Goal: Complete application form: Complete application form

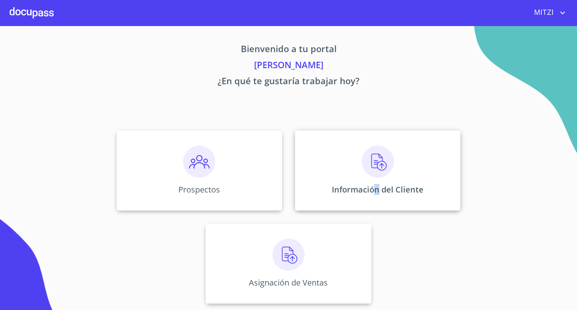
click at [378, 189] on p "Información del Cliente" at bounding box center [378, 189] width 92 height 11
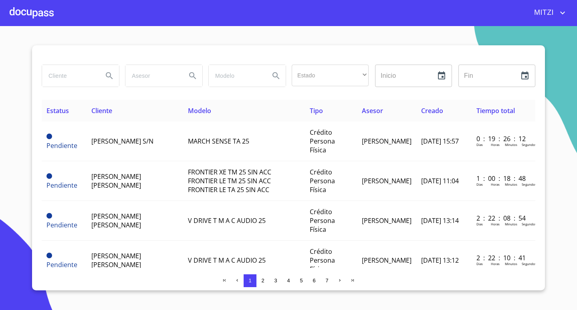
click at [88, 78] on input "search" at bounding box center [69, 76] width 54 height 22
type input "[PERSON_NAME]"
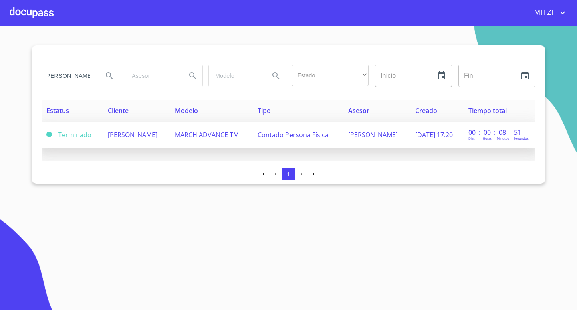
scroll to position [0, 0]
click at [239, 133] on span "MARCH ADVANCE TM" at bounding box center [207, 134] width 64 height 9
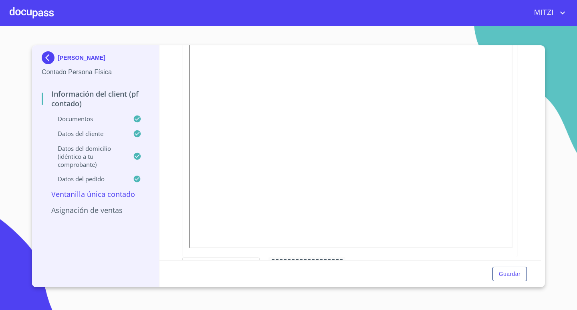
scroll to position [160, 0]
click at [177, 189] on div "Información del Client (PF contado) Documentos Documento de identificación.   *…" at bounding box center [350, 152] width 382 height 215
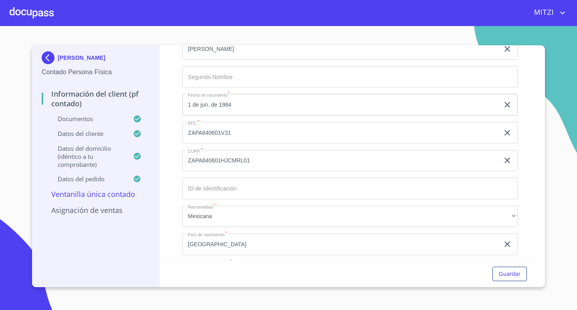
scroll to position [1563, 0]
click at [247, 137] on input "ZAPA840601V31" at bounding box center [340, 132] width 317 height 22
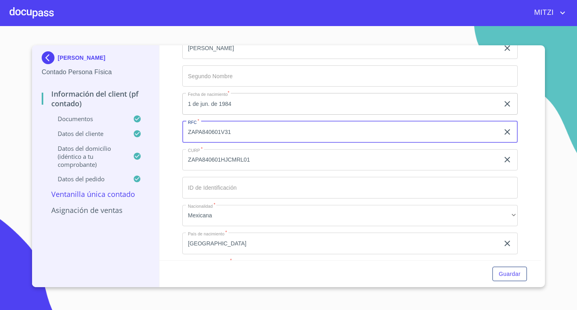
click at [247, 137] on input "ZAPA840601V31" at bounding box center [340, 132] width 317 height 22
click at [234, 129] on input "ZAPA840601V31" at bounding box center [340, 132] width 317 height 22
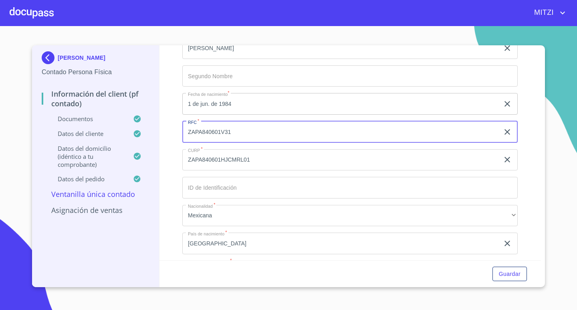
click at [234, 163] on input "ZAPA840601HJCMRL01" at bounding box center [340, 160] width 317 height 22
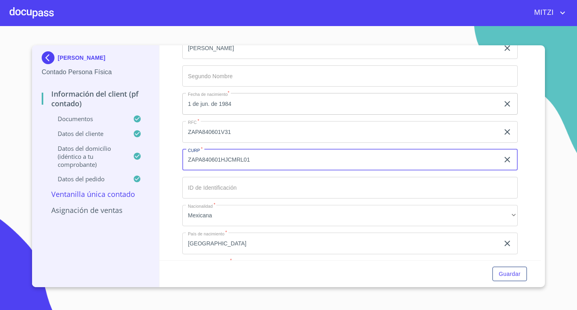
click at [234, 163] on input "ZAPA840601HJCMRL01" at bounding box center [340, 160] width 317 height 22
click at [11, 11] on div at bounding box center [32, 13] width 44 height 26
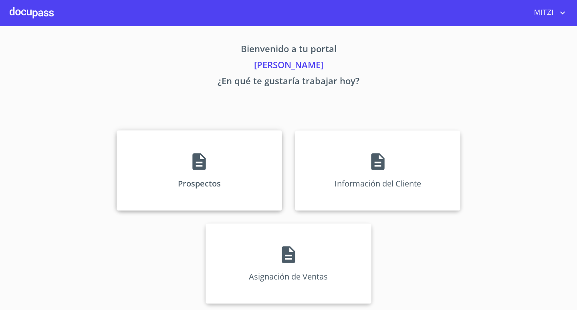
click at [198, 175] on div "Prospectos" at bounding box center [199, 170] width 165 height 80
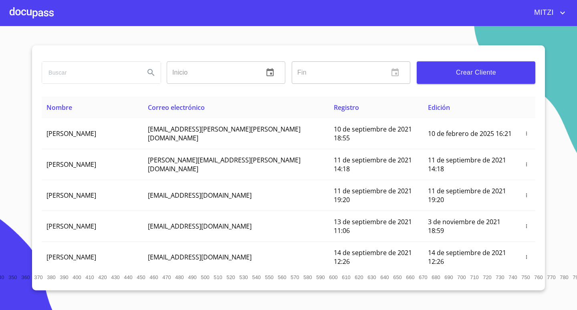
click at [18, 14] on div at bounding box center [32, 13] width 44 height 26
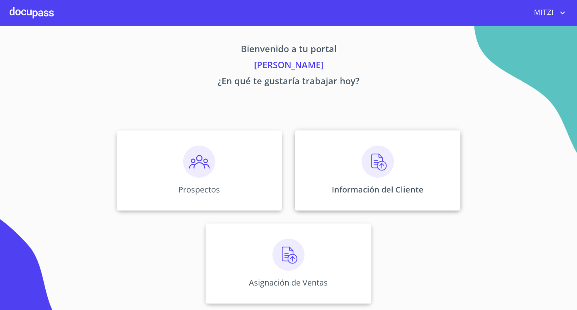
click at [340, 141] on div "Información del Cliente" at bounding box center [377, 170] width 165 height 80
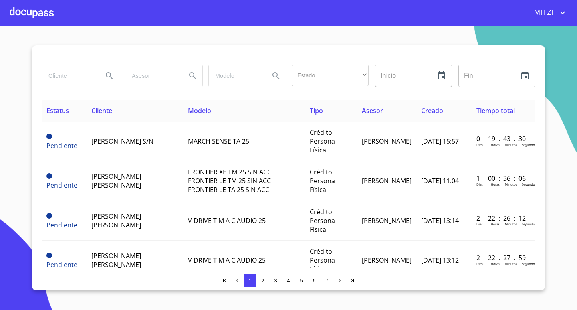
click at [87, 75] on input "search" at bounding box center [69, 76] width 54 height 22
type input "[PERSON_NAME]"
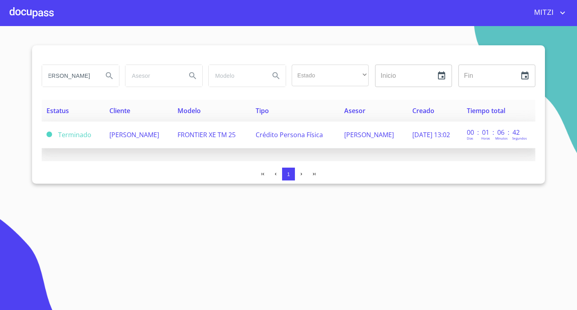
scroll to position [0, 0]
click at [147, 141] on td "[PERSON_NAME]" at bounding box center [139, 134] width 68 height 27
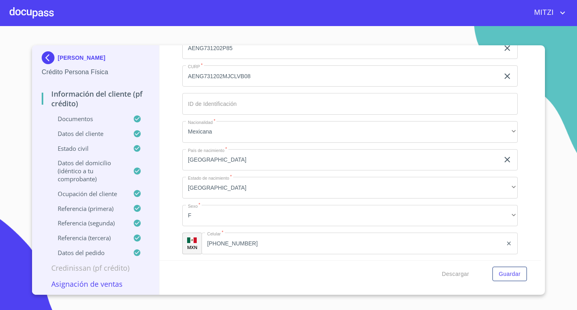
scroll to position [2508, 0]
click at [279, 58] on input "AENG731202P85" at bounding box center [340, 48] width 317 height 22
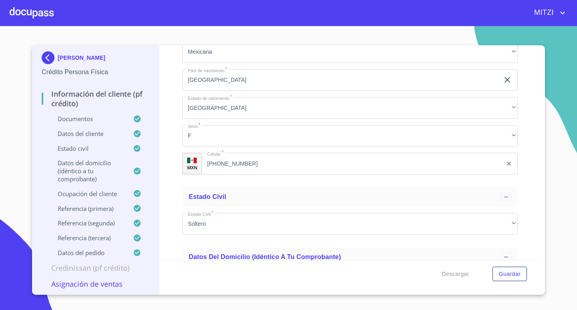
scroll to position [2589, 0]
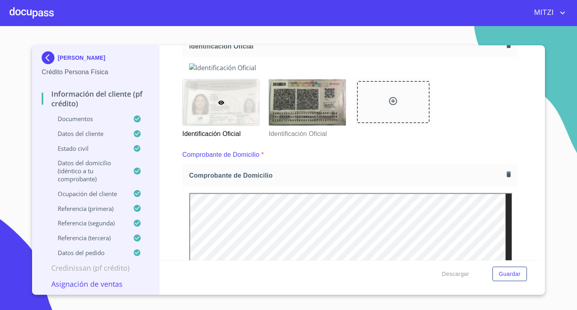
scroll to position [185, 0]
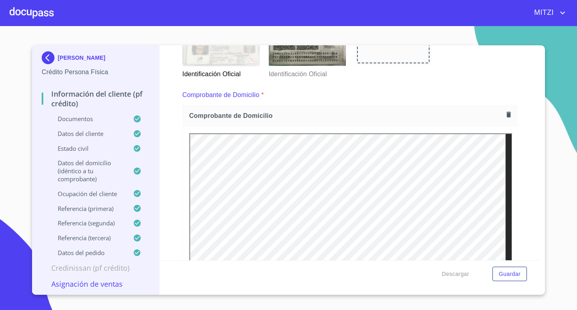
click at [46, 3] on div at bounding box center [32, 13] width 44 height 26
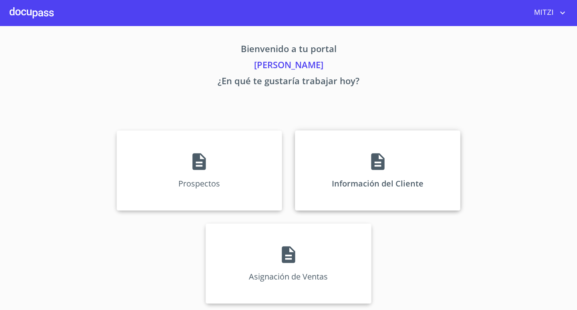
click at [352, 168] on div "Información del Cliente" at bounding box center [377, 170] width 165 height 80
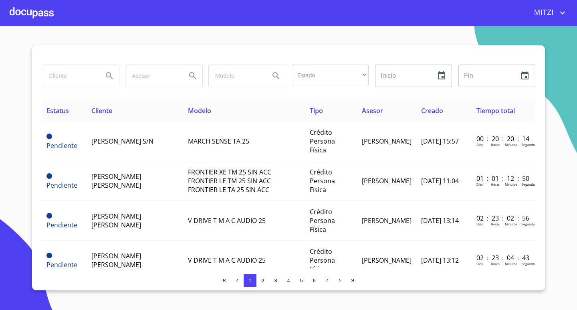
click at [78, 77] on input "search" at bounding box center [69, 76] width 54 height 22
type input "dulce"
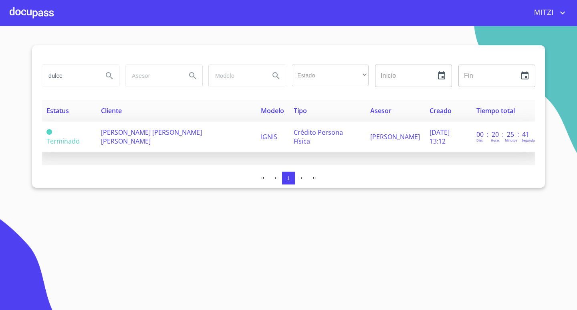
click at [117, 139] on span "[PERSON_NAME] [PERSON_NAME] [PERSON_NAME]" at bounding box center [151, 137] width 101 height 18
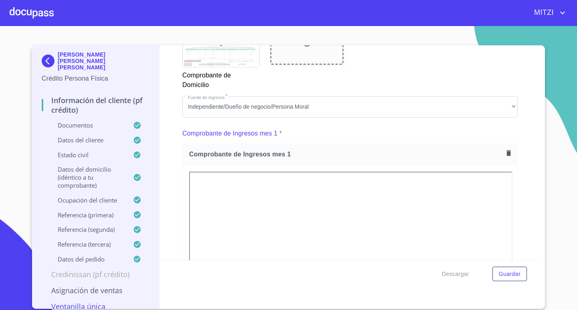
scroll to position [841, 0]
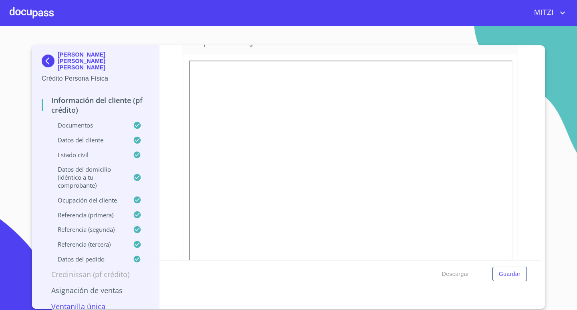
click at [510, 171] on div at bounding box center [350, 169] width 335 height 230
